Goal: Check status

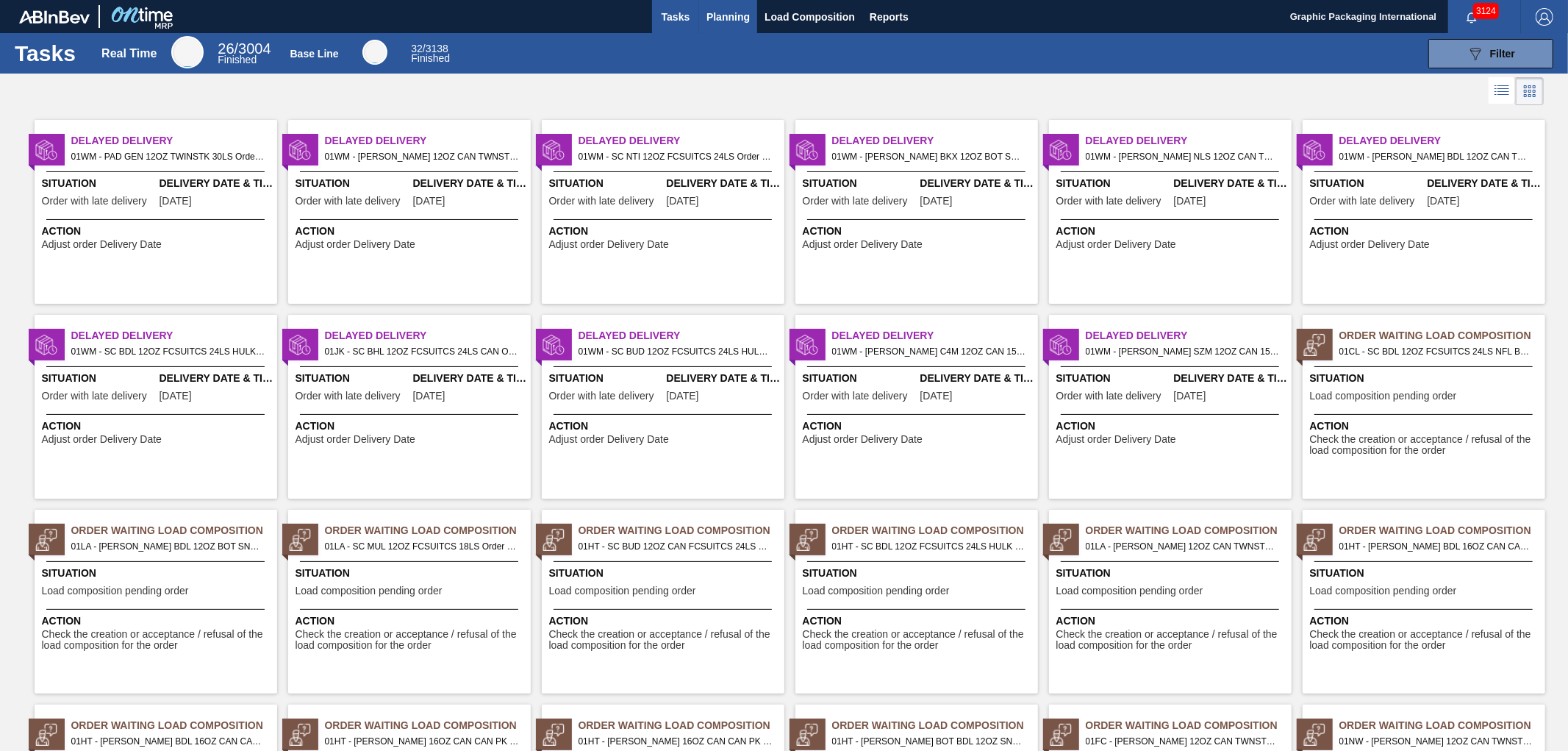
click at [722, 13] on span "Planning" at bounding box center [729, 17] width 44 height 18
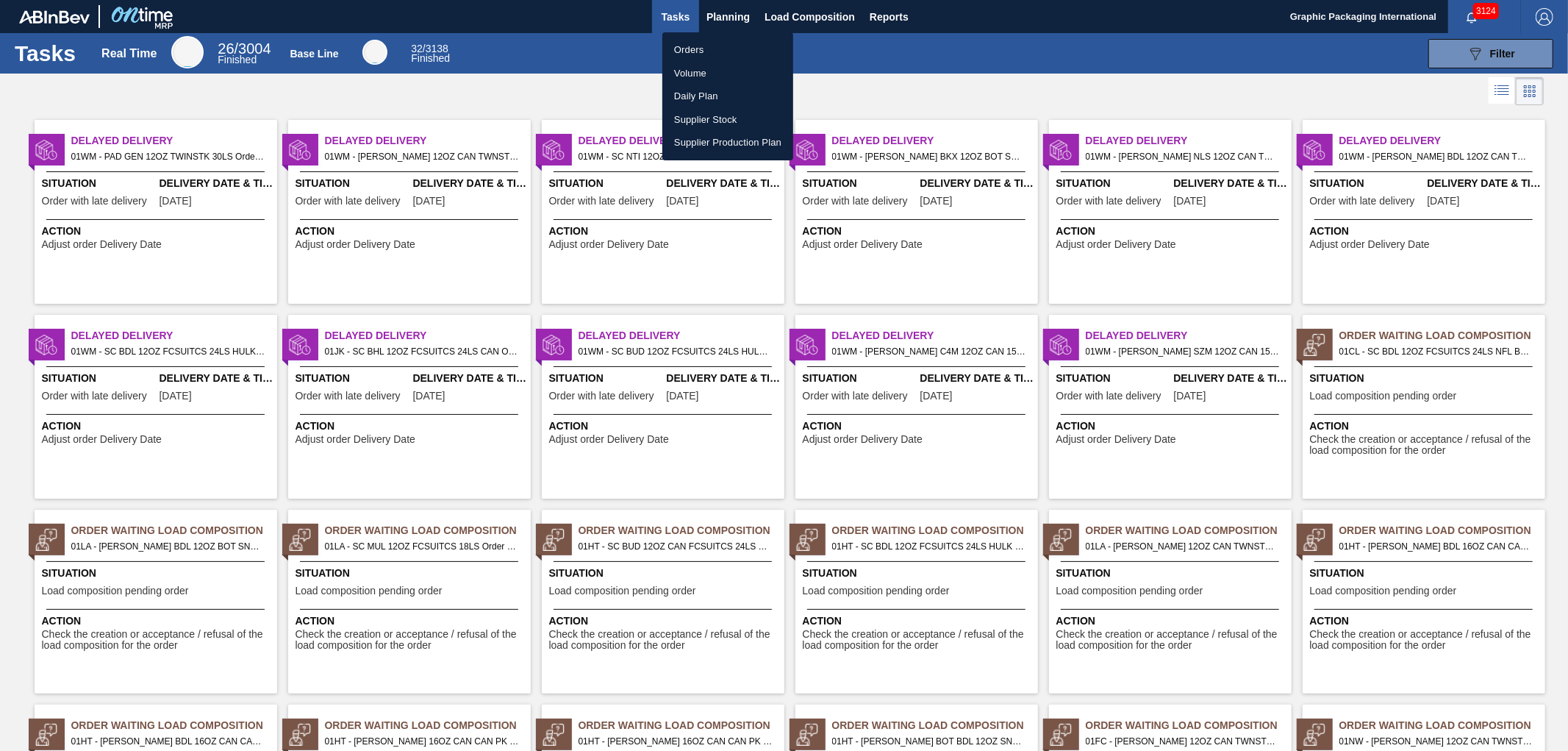
click at [695, 46] on li "Orders" at bounding box center [728, 51] width 131 height 24
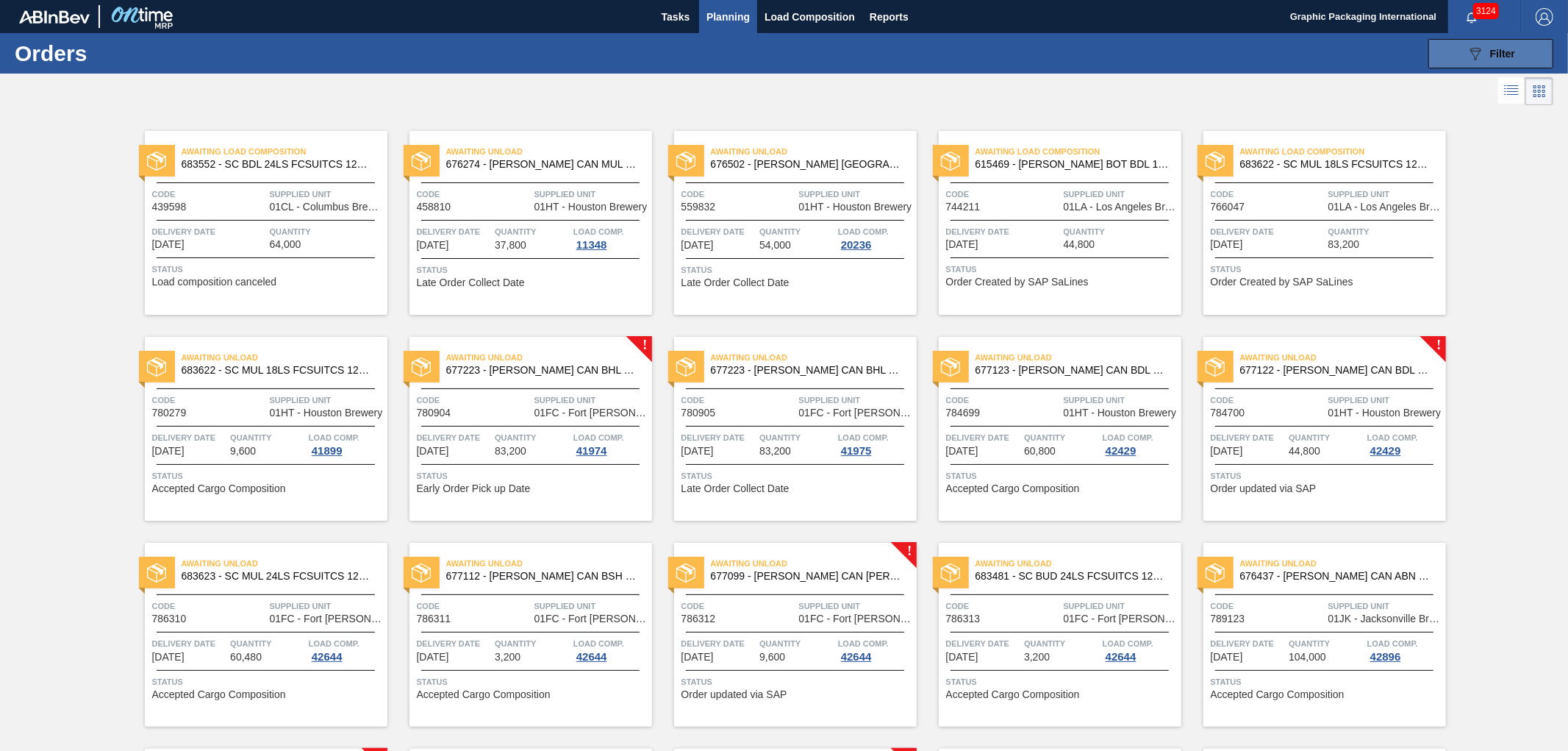
click at [1483, 52] on div "089F7B8B-B2A5-4AFE-B5C0-19BA573D28AC Filter" at bounding box center [1491, 54] width 49 height 18
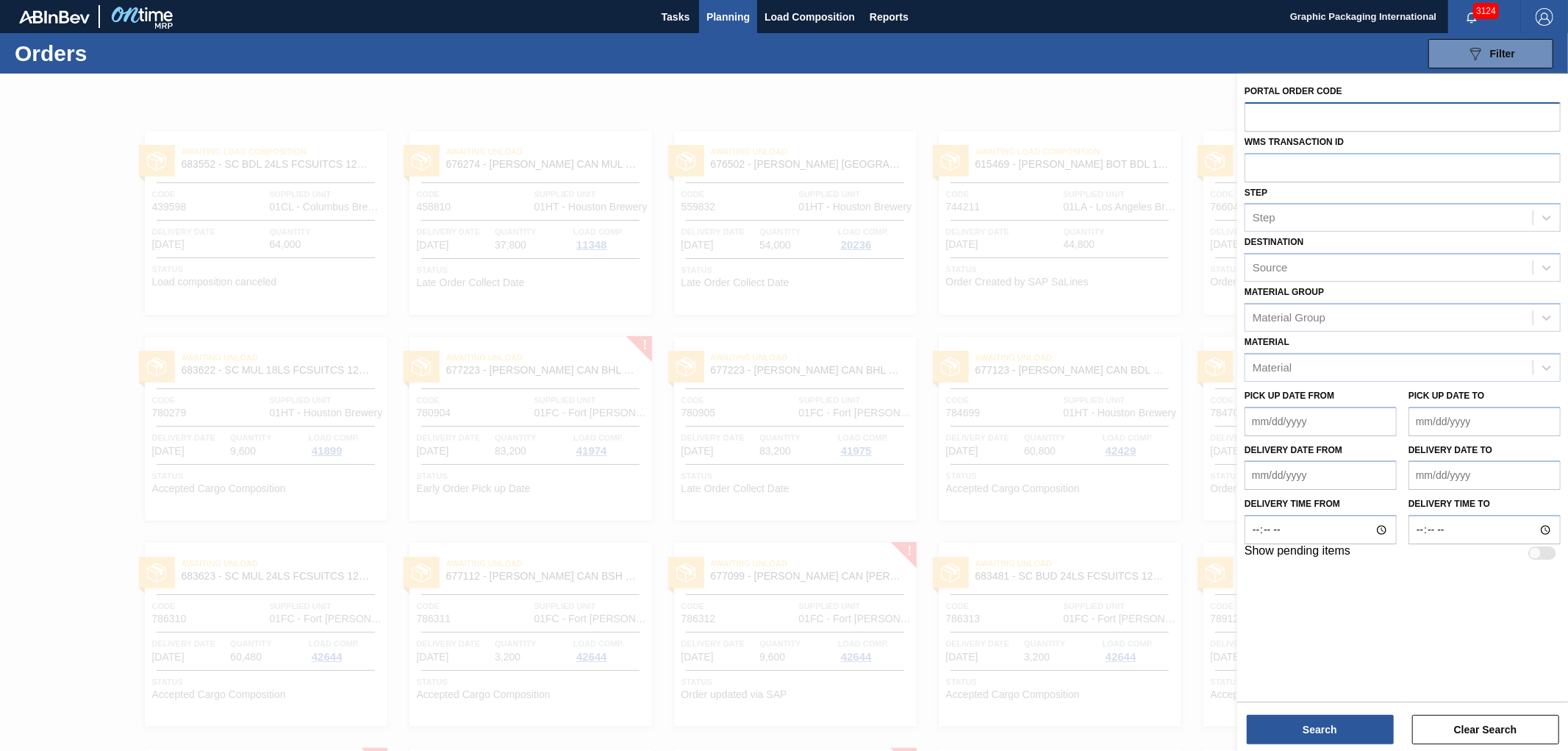
click at [1267, 120] on input "text" at bounding box center [1403, 116] width 316 height 28
click at [1302, 112] on input "text" at bounding box center [1403, 116] width 316 height 28
type input "793877"
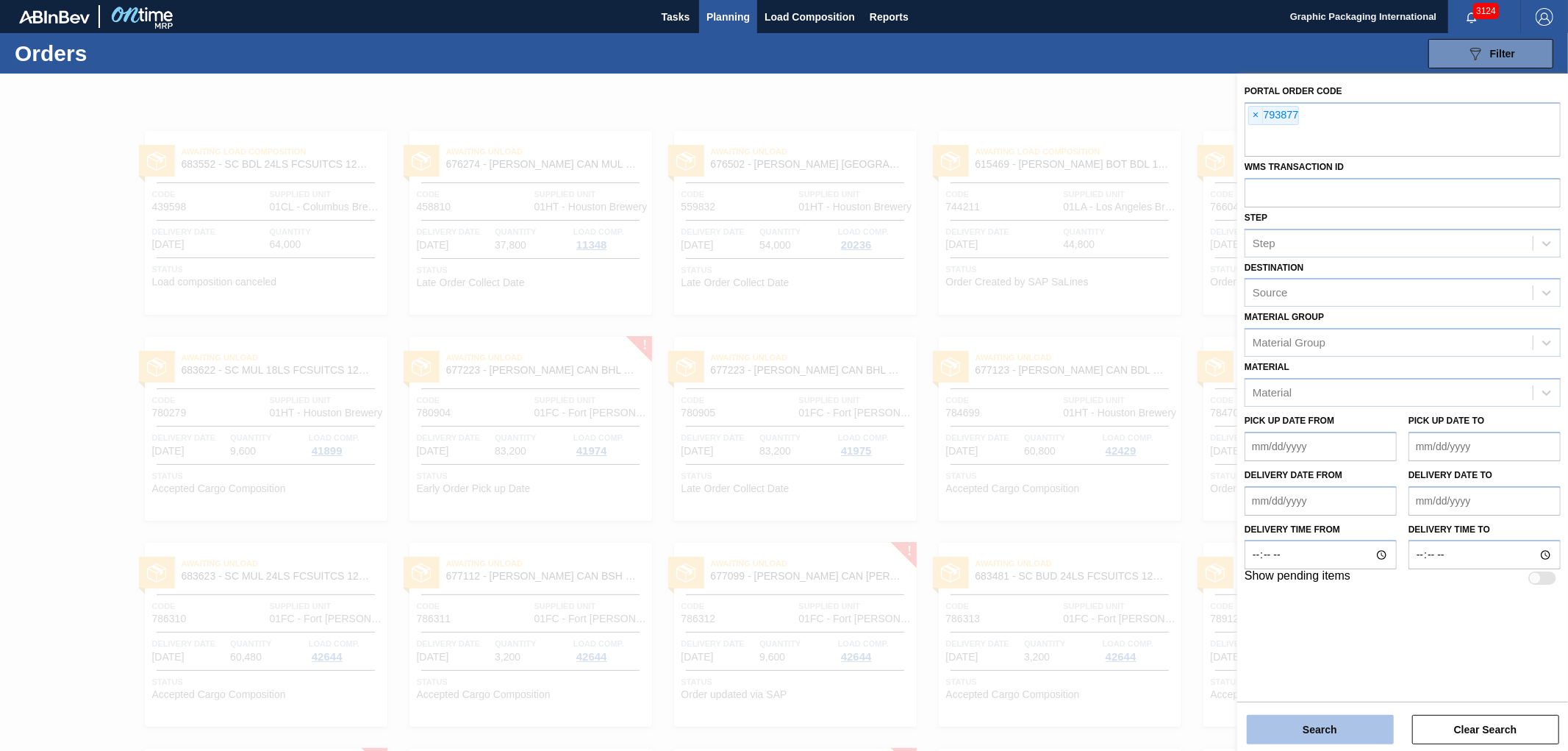
click at [1354, 740] on button "Search" at bounding box center [1321, 730] width 147 height 30
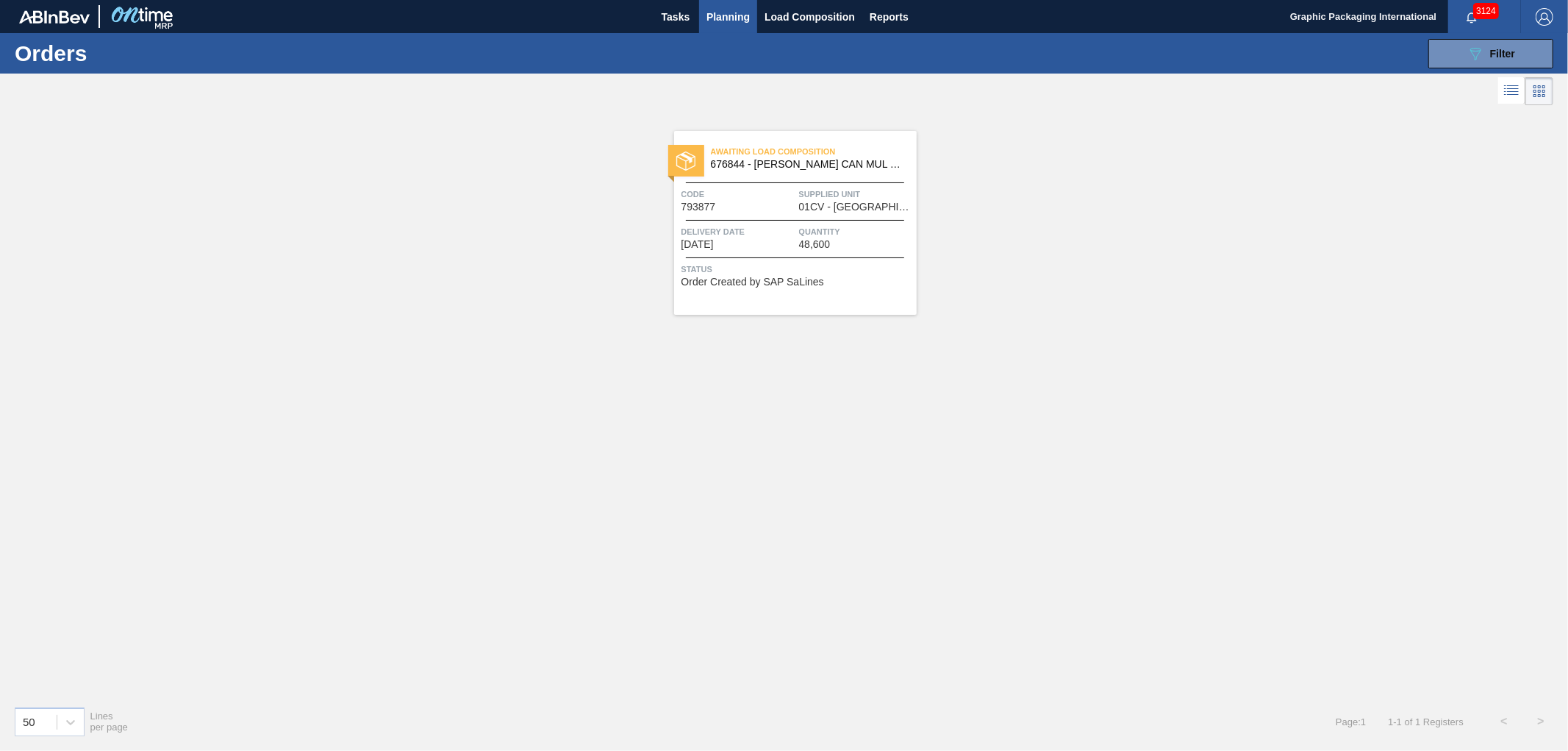
click at [820, 214] on div "Awaiting Load Composition 676844 - CARR CAN MUL 12OZ BARCODE CAN PK 12/12 S Cod…" at bounding box center [795, 223] width 242 height 184
